Goal: Navigation & Orientation: Understand site structure

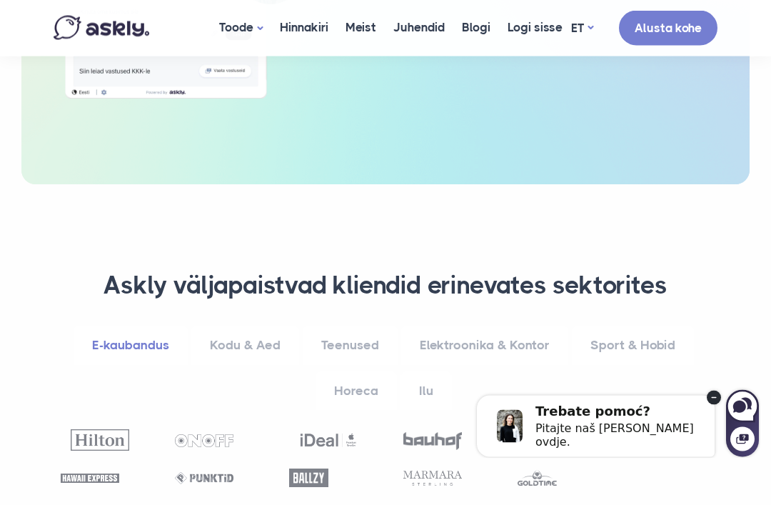
scroll to position [650, 0]
click at [706, 405] on div "Trebate pomoć? Pitajte naš [PERSON_NAME] ovdje." at bounding box center [596, 425] width 238 height 61
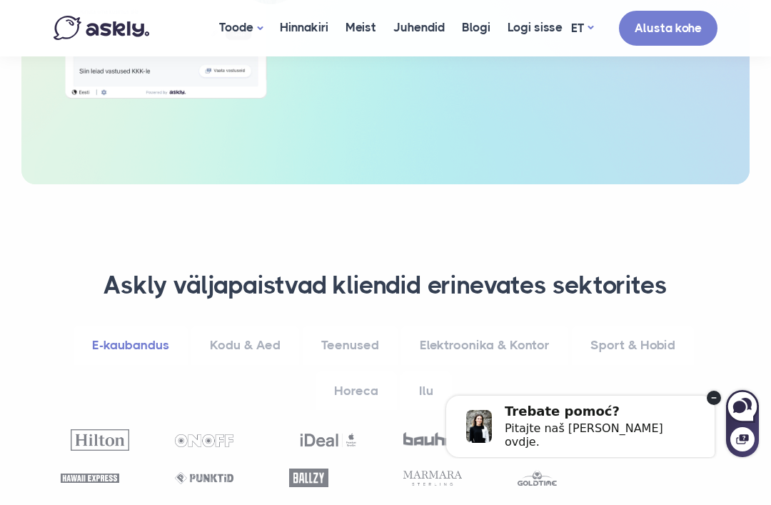
scroll to position [881, 0]
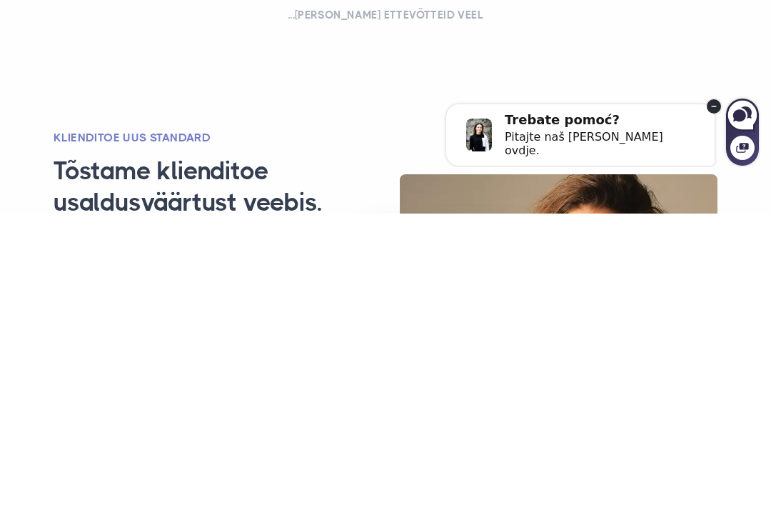
select select "**"
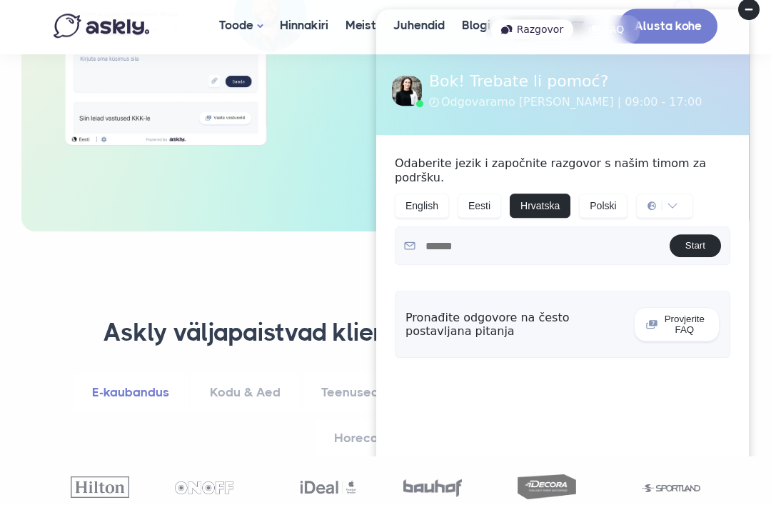
scroll to position [800, 0]
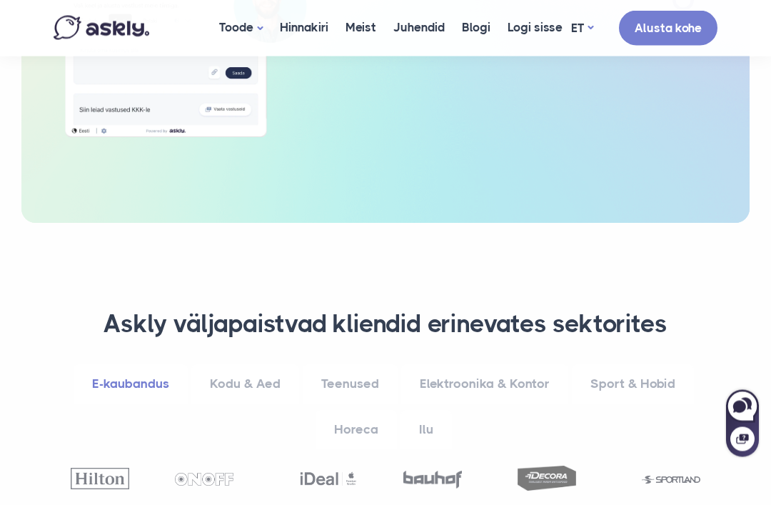
scroll to position [612, 0]
click at [237, 364] on link "Kodu & Aed" at bounding box center [245, 383] width 108 height 39
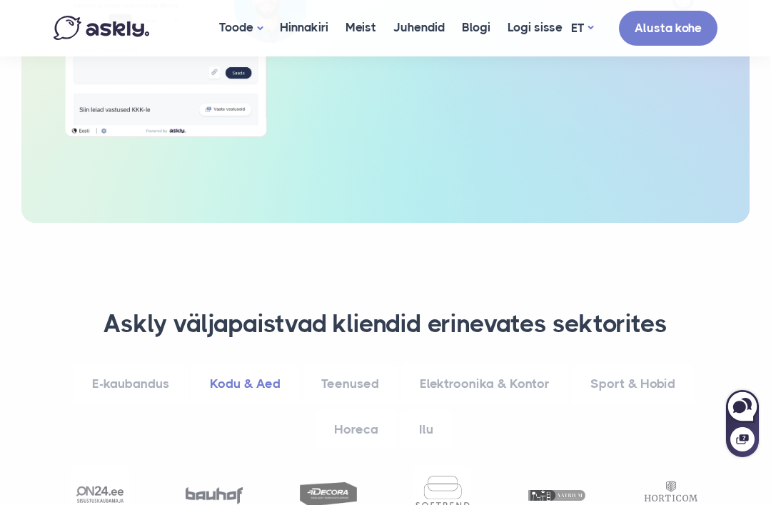
click at [336, 364] on link "Teenused" at bounding box center [350, 383] width 95 height 39
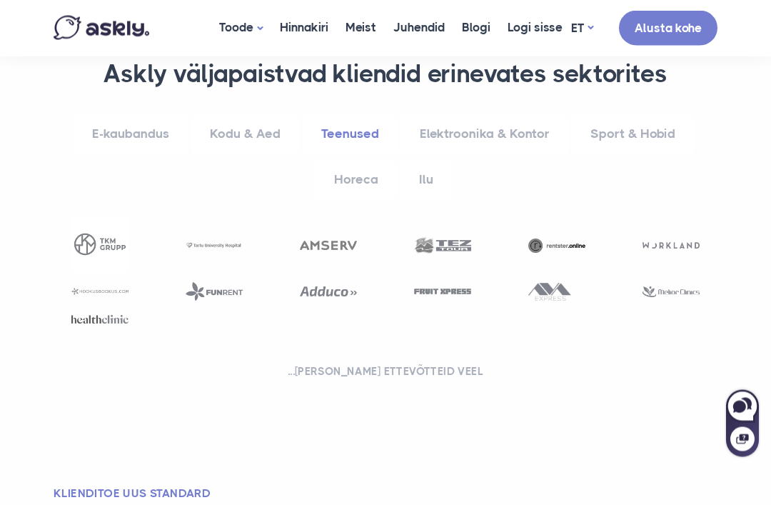
scroll to position [862, 0]
click at [94, 315] on img at bounding box center [99, 319] width 57 height 9
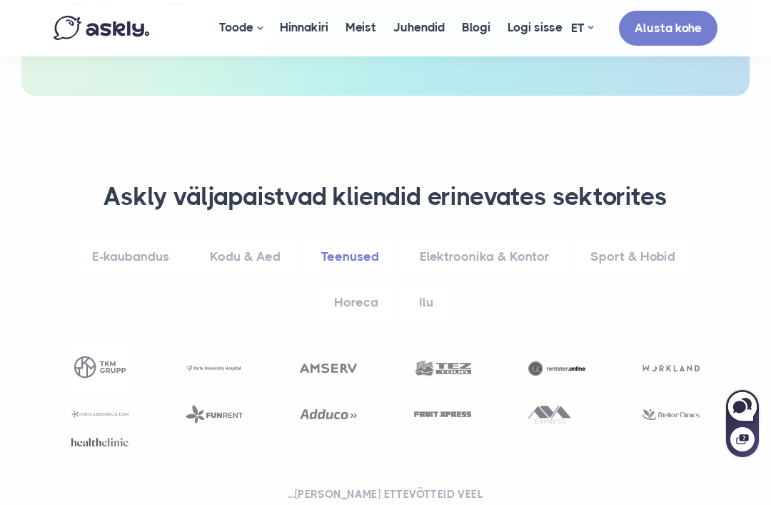
scroll to position [692, 0]
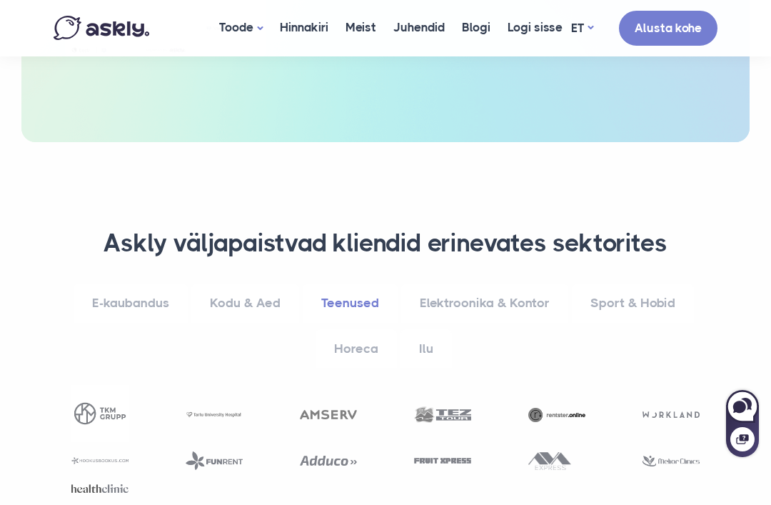
click at [360, 329] on link "Horeca" at bounding box center [356, 348] width 81 height 39
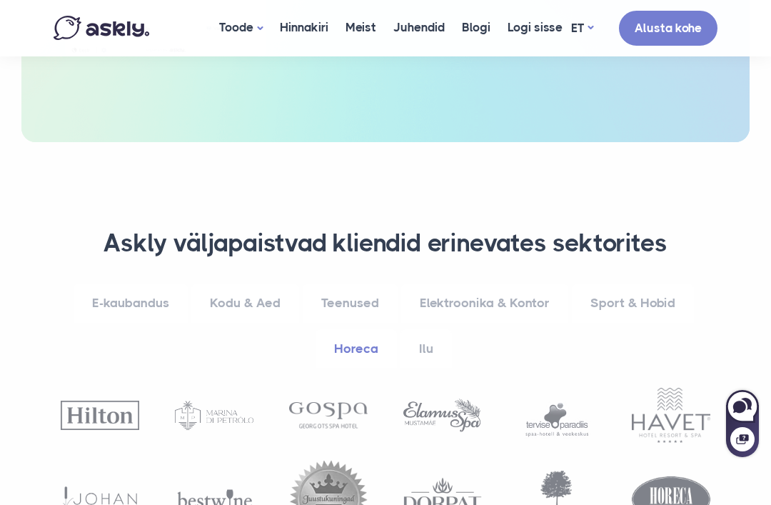
click at [141, 283] on link "E-kaubandus" at bounding box center [131, 302] width 114 height 39
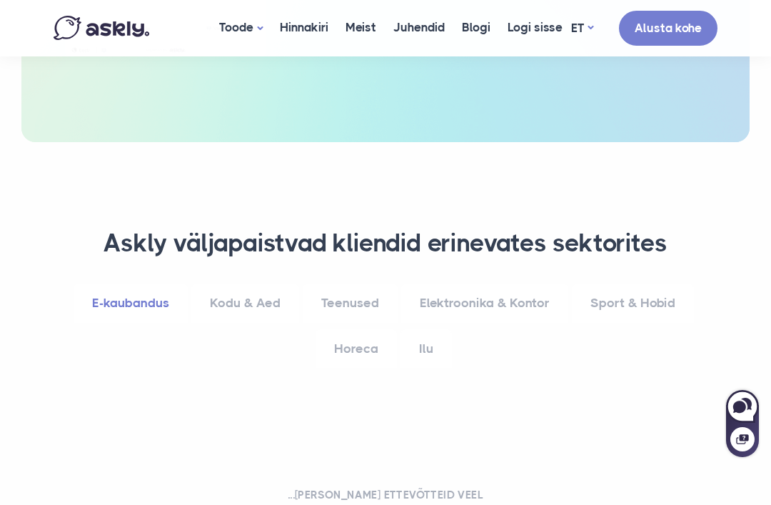
click at [138, 283] on link "E-kaubandus" at bounding box center [131, 302] width 114 height 39
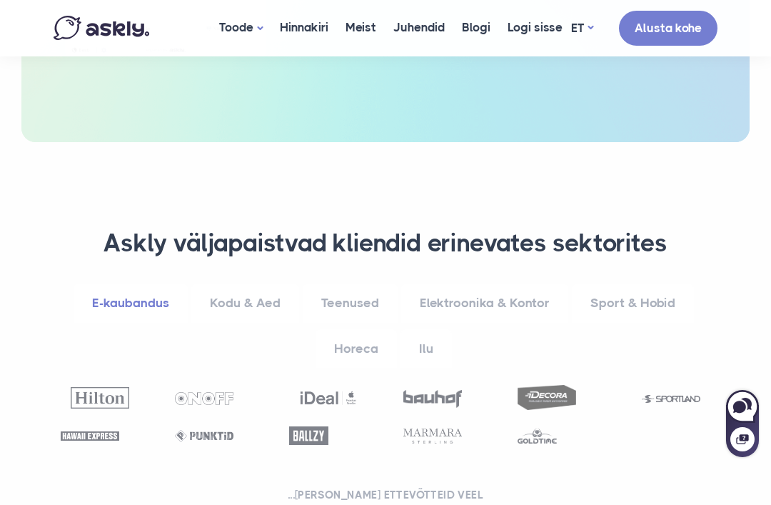
click at [246, 283] on link "Kodu & Aed" at bounding box center [245, 302] width 108 height 39
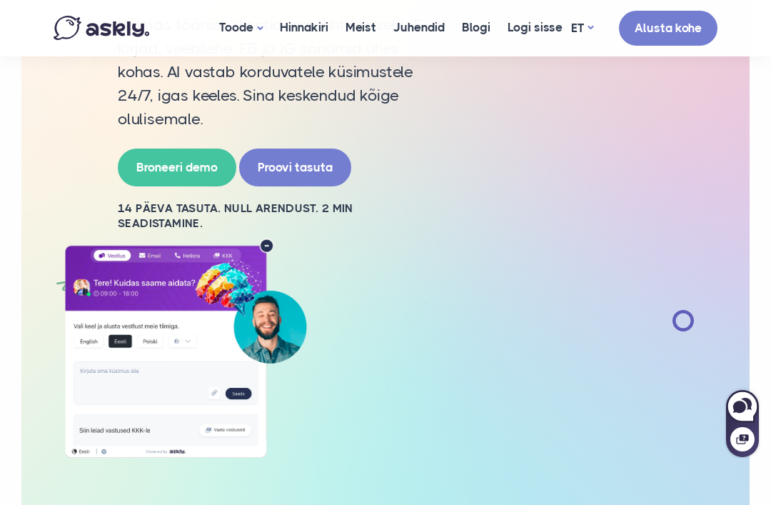
scroll to position [97, 0]
